Goal: Transaction & Acquisition: Obtain resource

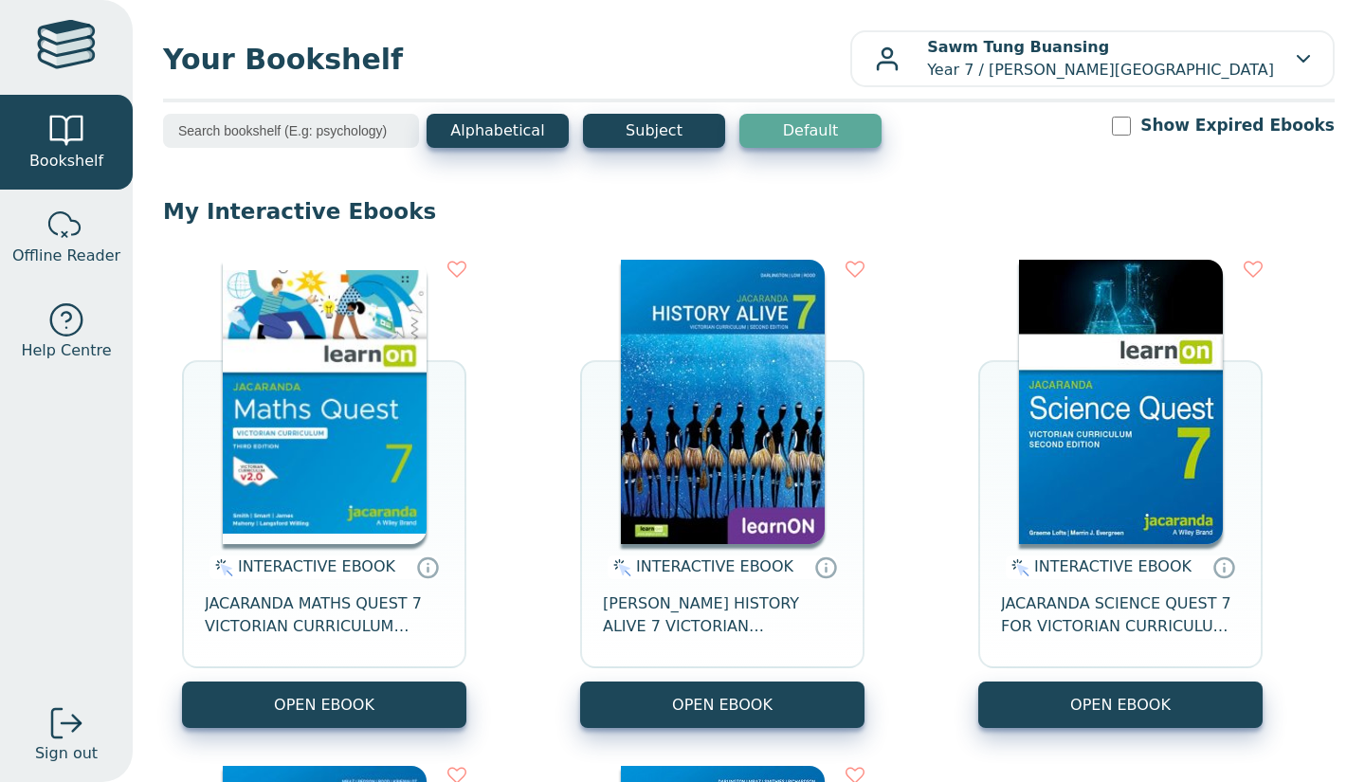
click at [347, 382] on img at bounding box center [325, 402] width 204 height 284
click at [382, 333] on img at bounding box center [325, 402] width 204 height 284
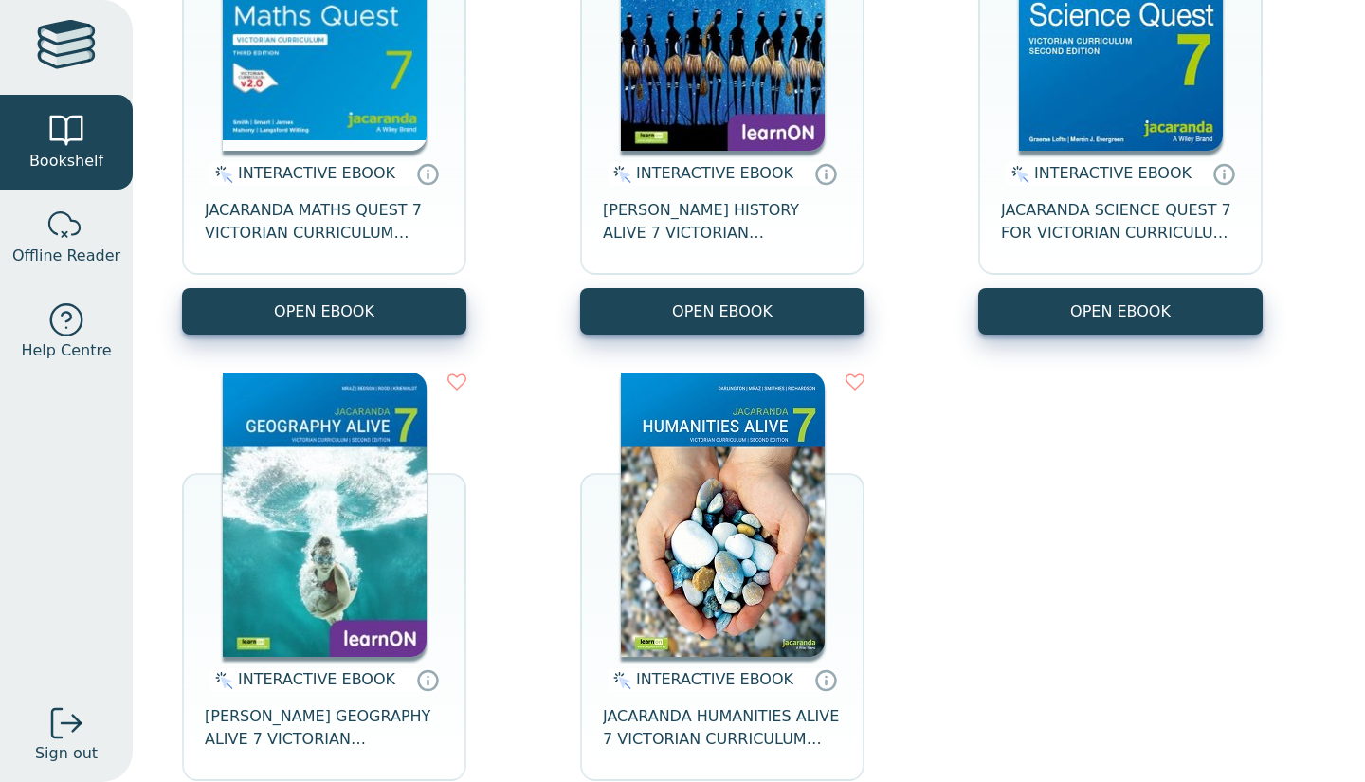
scroll to position [419, 0]
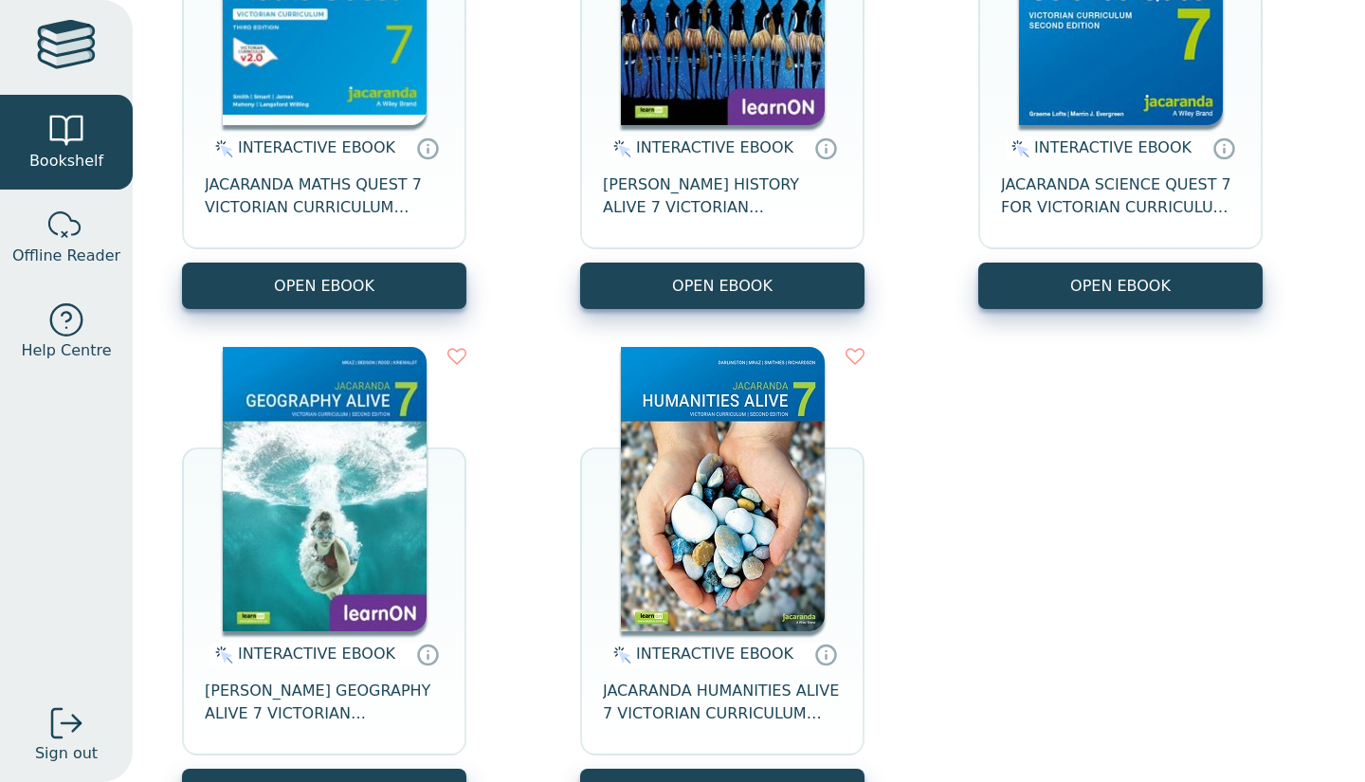
click at [755, 464] on img at bounding box center [723, 489] width 204 height 284
